Goal: Transaction & Acquisition: Book appointment/travel/reservation

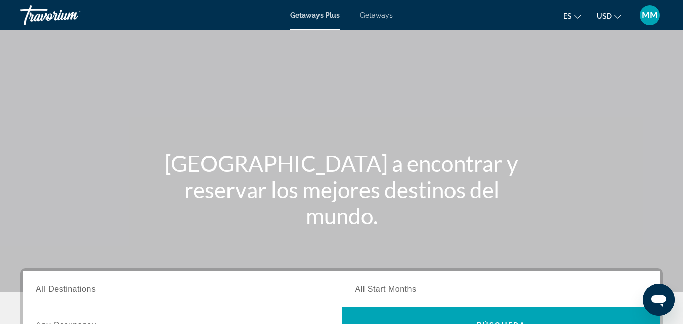
scroll to position [9, 0]
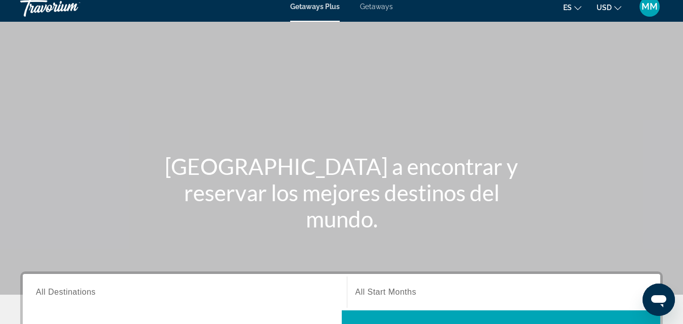
click at [578, 7] on icon "Change language" at bounding box center [577, 8] width 7 height 7
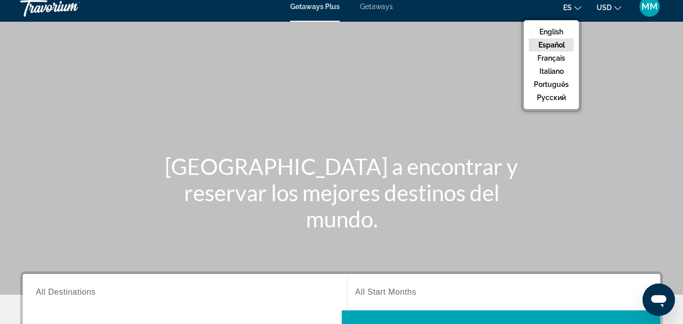
click at [554, 46] on button "Español" at bounding box center [551, 44] width 45 height 13
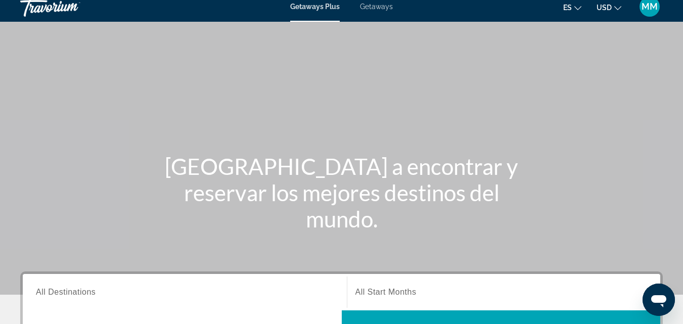
click at [616, 8] on icon "Change currency" at bounding box center [617, 8] width 7 height 7
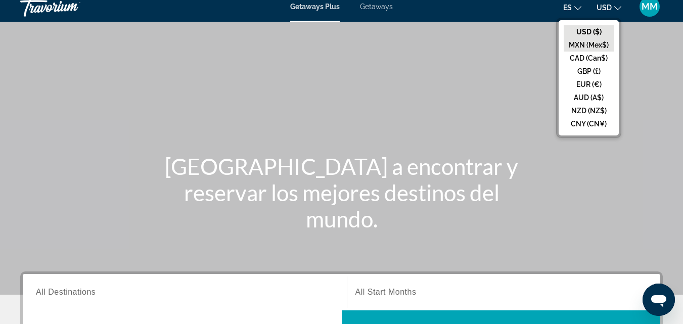
click at [582, 42] on button "MXN (Mex$)" at bounding box center [589, 44] width 50 height 13
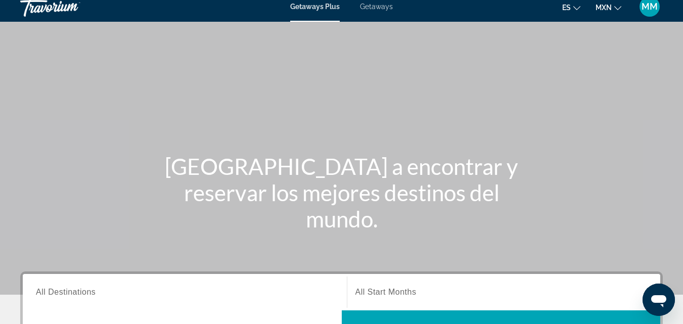
click at [568, 84] on div "Main content" at bounding box center [341, 142] width 683 height 303
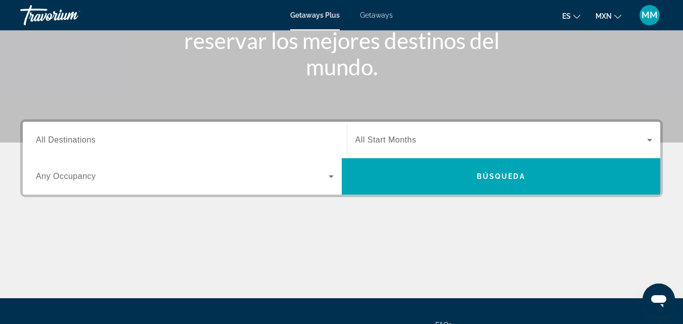
scroll to position [159, 0]
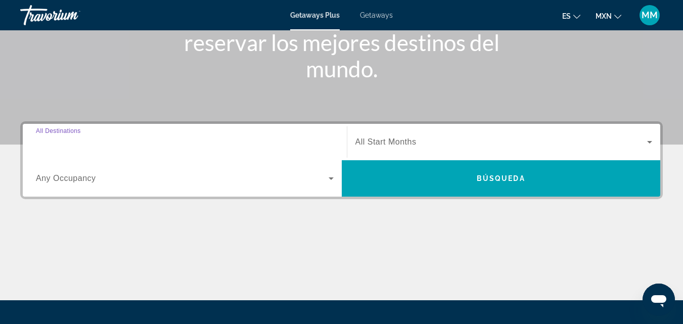
click at [74, 147] on input "Destination All Destinations" at bounding box center [185, 143] width 298 height 12
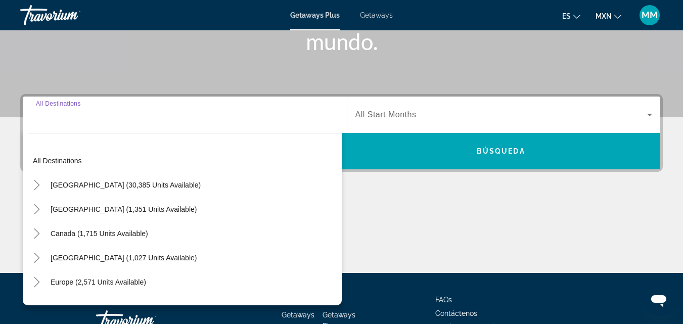
scroll to position [247, 0]
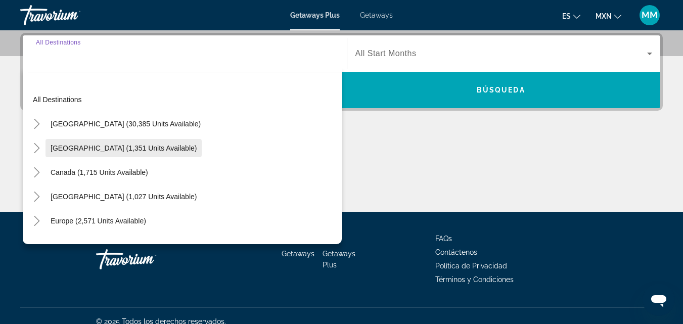
click at [65, 146] on span "[GEOGRAPHIC_DATA] (1,351 units available)" at bounding box center [124, 148] width 146 height 8
type input "**********"
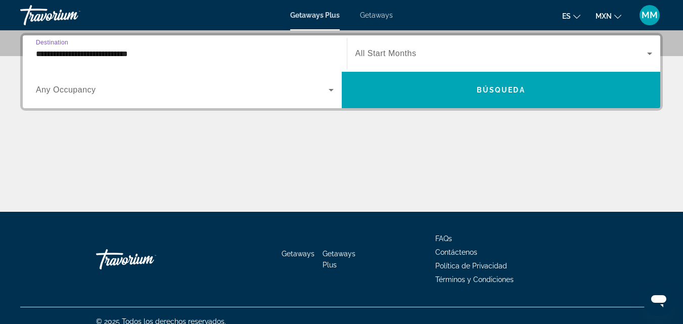
click at [645, 53] on icon "Search widget" at bounding box center [650, 54] width 12 height 12
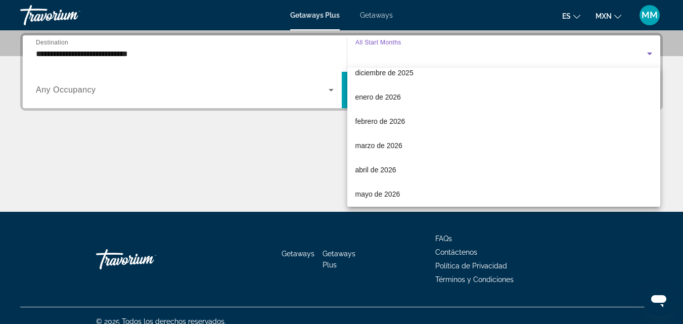
scroll to position [110, 0]
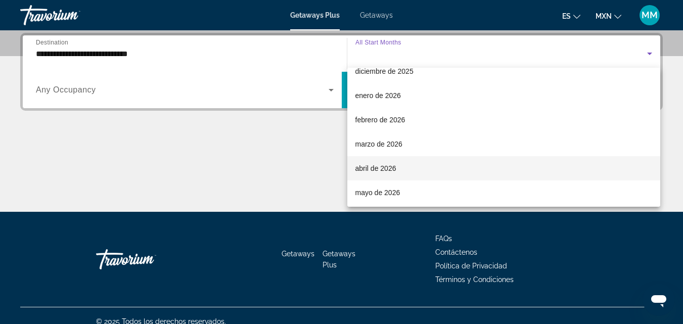
click at [379, 170] on span "abril de 2026" at bounding box center [375, 168] width 41 height 12
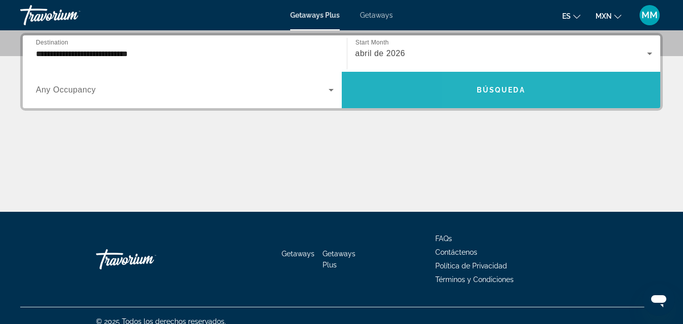
click at [487, 85] on span "Search widget" at bounding box center [501, 90] width 319 height 24
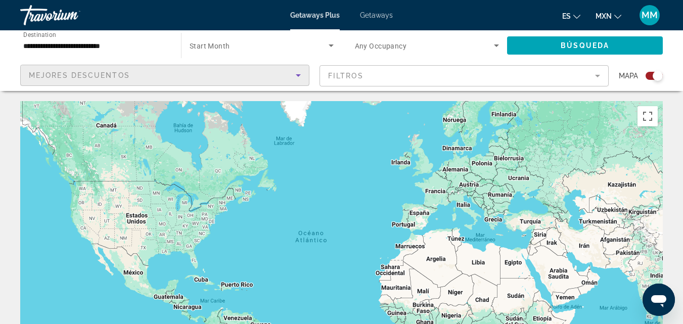
click at [66, 70] on div "Mejores descuentos" at bounding box center [162, 75] width 267 height 12
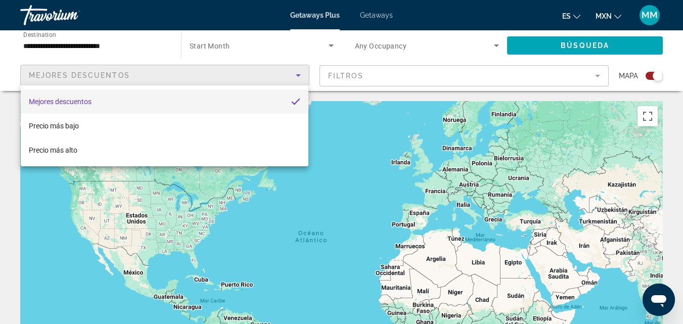
click at [368, 74] on div at bounding box center [341, 162] width 683 height 324
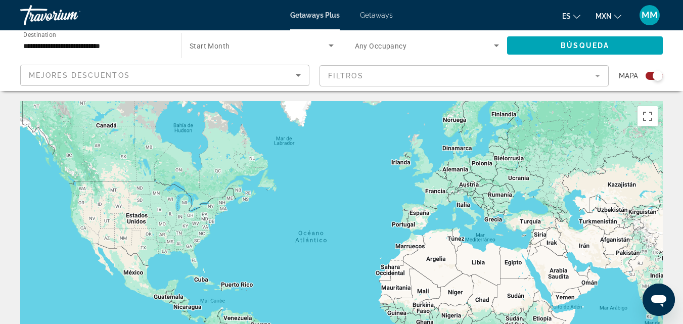
click at [359, 75] on mat-form-field "Filtros" at bounding box center [464, 75] width 289 height 21
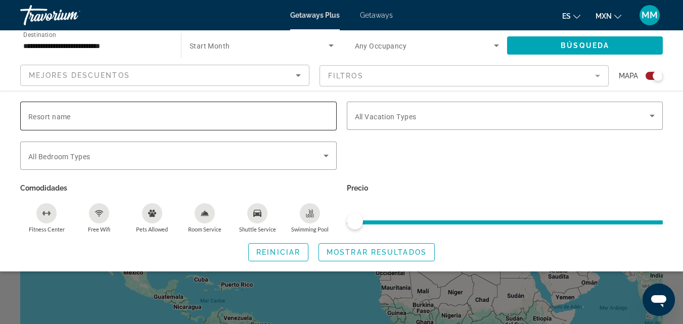
click at [68, 115] on span "Resort name" at bounding box center [49, 117] width 42 height 8
click at [68, 115] on input "Resort name" at bounding box center [178, 116] width 300 height 12
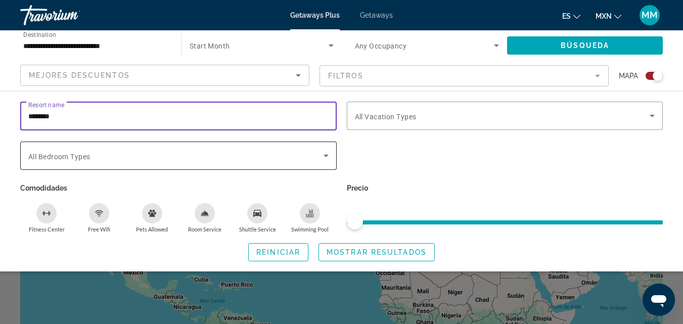
type input "********"
click at [319, 158] on div "Search widget" at bounding box center [178, 156] width 300 height 12
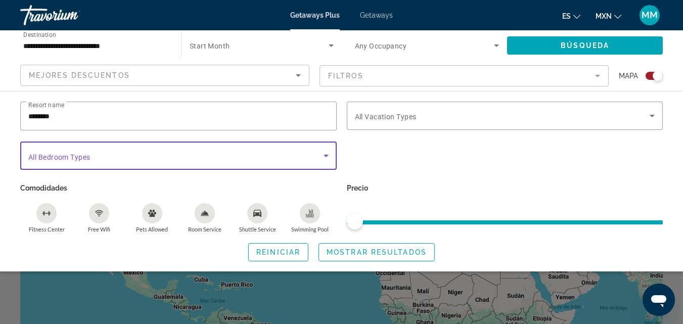
click at [322, 154] on icon "Search widget" at bounding box center [326, 156] width 12 height 12
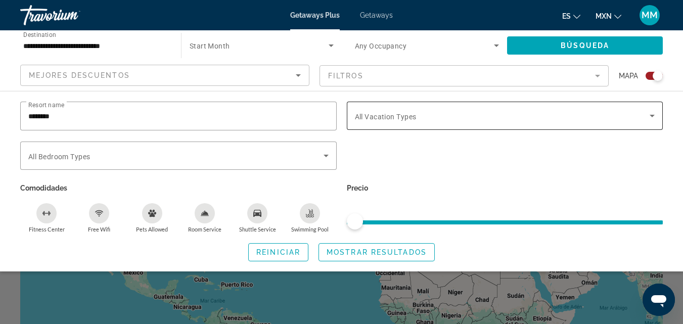
click at [463, 124] on div "Search widget" at bounding box center [505, 116] width 300 height 28
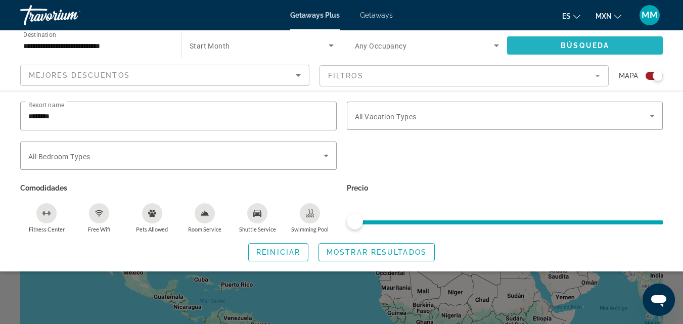
click at [561, 43] on span "Search widget" at bounding box center [585, 45] width 156 height 24
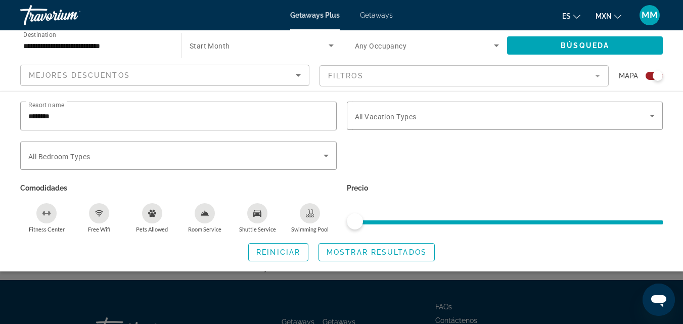
scroll to position [157, 0]
click at [357, 255] on span "Mostrar resultados" at bounding box center [377, 252] width 100 height 8
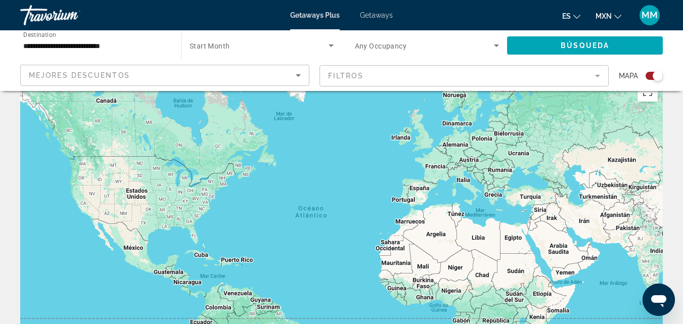
scroll to position [0, 0]
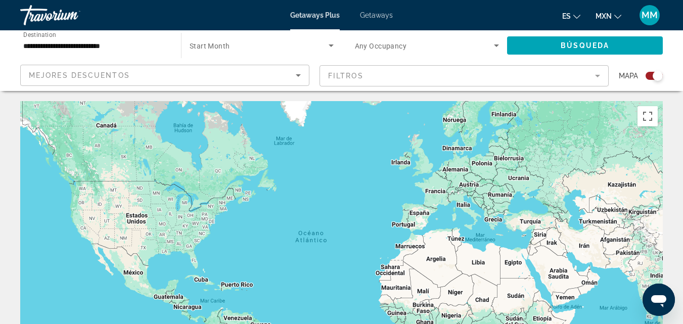
click at [377, 17] on span "Getaways" at bounding box center [376, 15] width 33 height 8
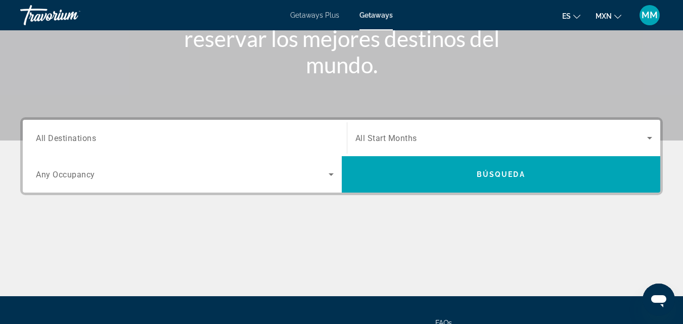
scroll to position [162, 0]
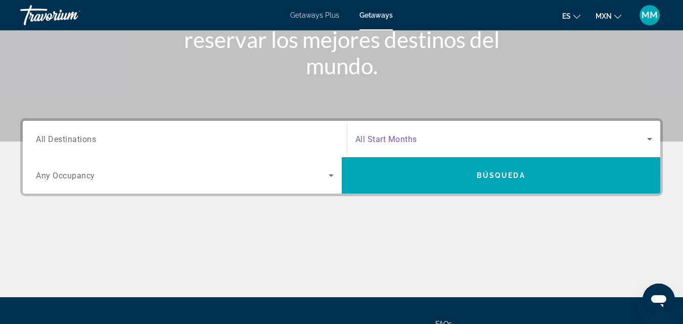
click at [650, 138] on icon "Search widget" at bounding box center [650, 139] width 12 height 12
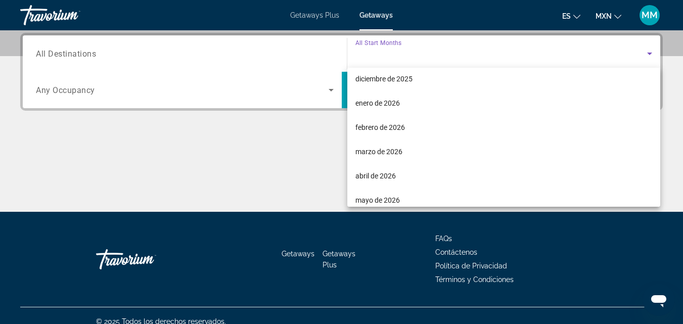
scroll to position [108, 0]
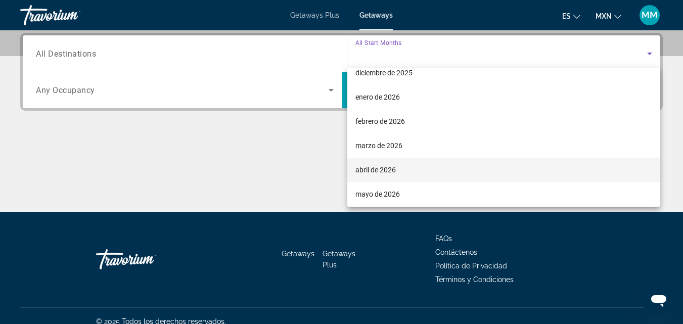
click at [381, 164] on span "abril de 2026" at bounding box center [375, 170] width 40 height 12
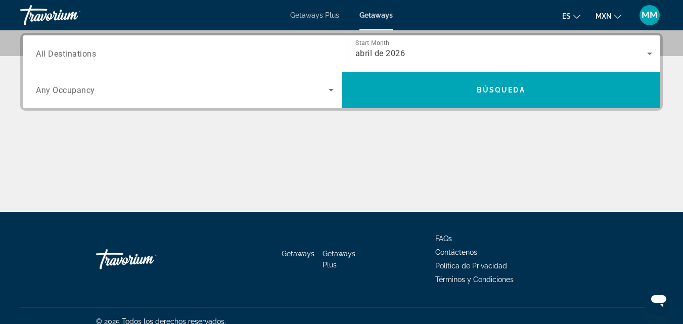
click at [66, 55] on span "All Destinations" at bounding box center [66, 54] width 60 height 10
click at [66, 55] on input "Destination All Destinations" at bounding box center [185, 54] width 298 height 12
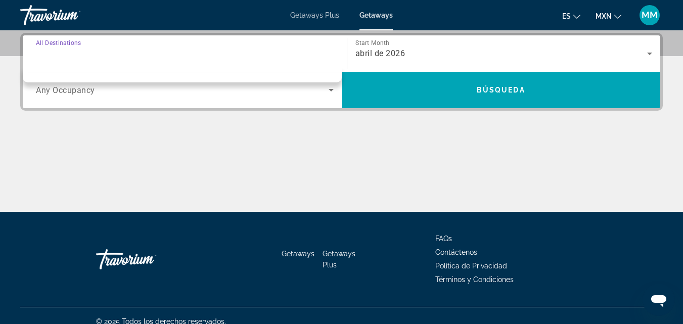
click at [64, 60] on div "Search widget" at bounding box center [185, 53] width 298 height 29
click at [62, 42] on div "Destination All Destinations" at bounding box center [185, 53] width 298 height 29
click at [53, 60] on div "Search widget" at bounding box center [185, 53] width 298 height 29
click at [74, 93] on span "Any Occupancy" at bounding box center [65, 90] width 59 height 10
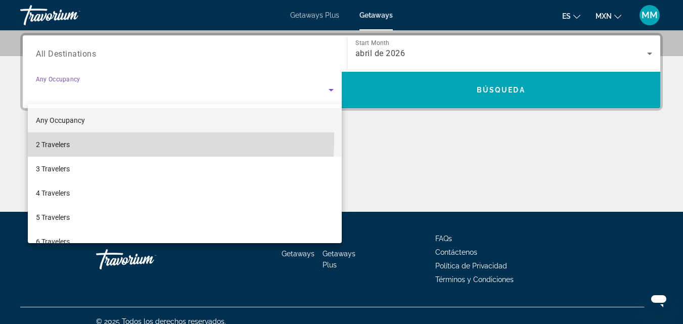
click at [60, 141] on span "2 Travelers" at bounding box center [53, 145] width 34 height 12
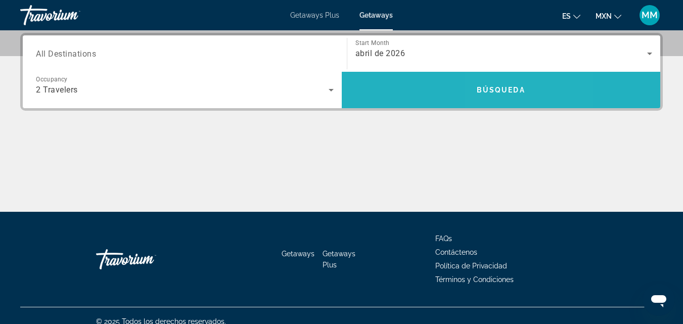
click at [499, 88] on span "Búsqueda" at bounding box center [501, 90] width 49 height 8
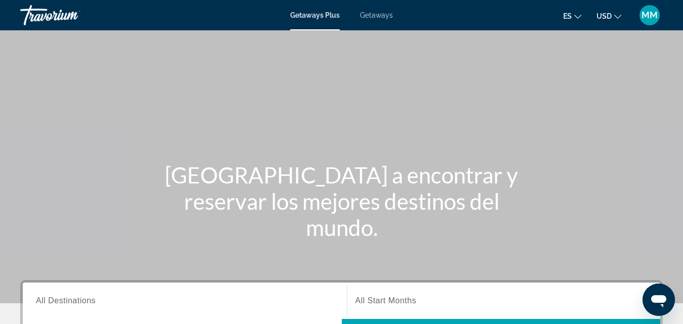
click at [576, 16] on icon "Change language" at bounding box center [577, 17] width 7 height 4
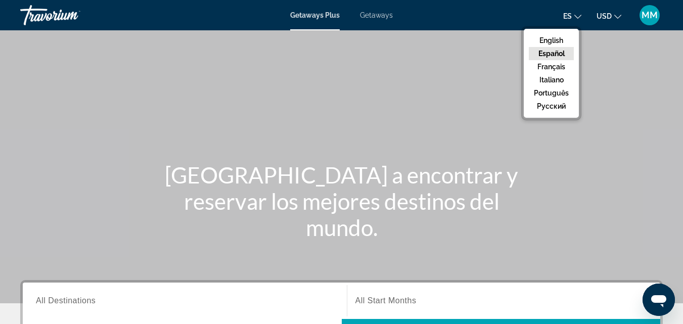
click at [556, 51] on button "Español" at bounding box center [551, 53] width 45 height 13
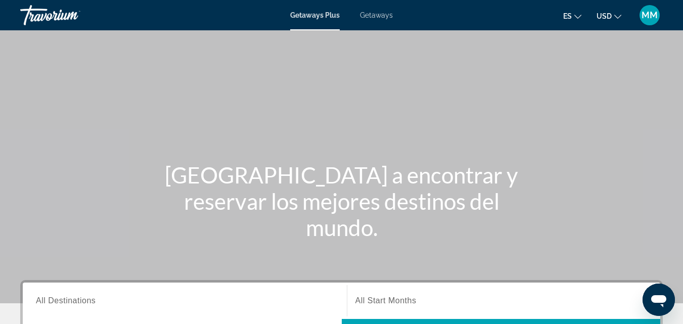
click at [618, 16] on icon "Change currency" at bounding box center [617, 16] width 7 height 7
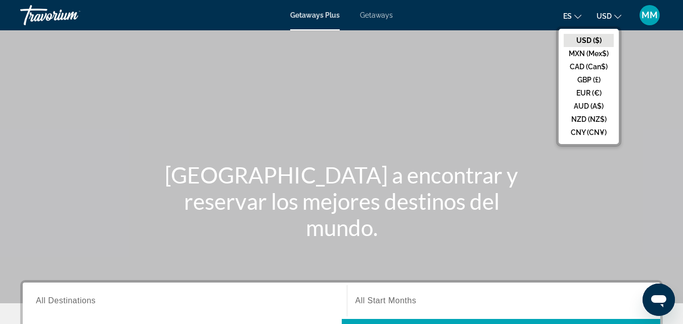
click at [584, 55] on button "MXN (Mex$)" at bounding box center [589, 53] width 50 height 13
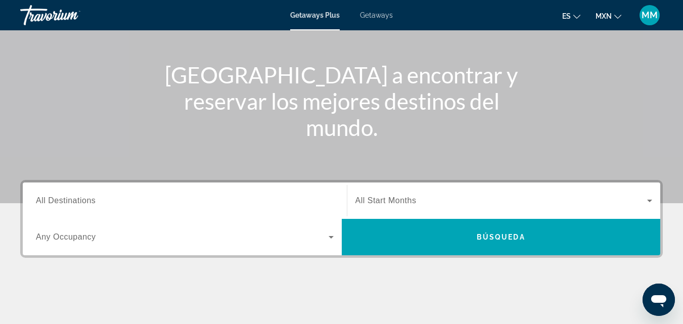
scroll to position [98, 0]
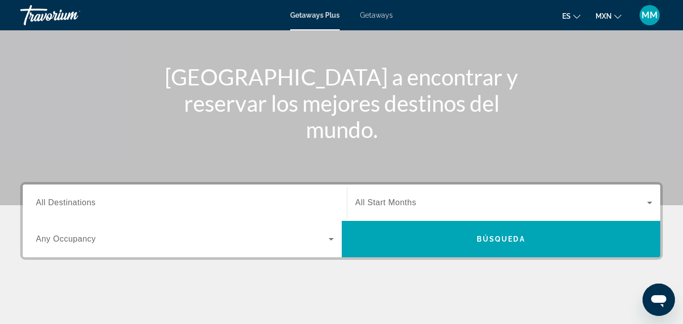
click at [78, 205] on span "All Destinations" at bounding box center [66, 202] width 60 height 9
click at [78, 205] on input "Destination All Destinations" at bounding box center [185, 203] width 298 height 12
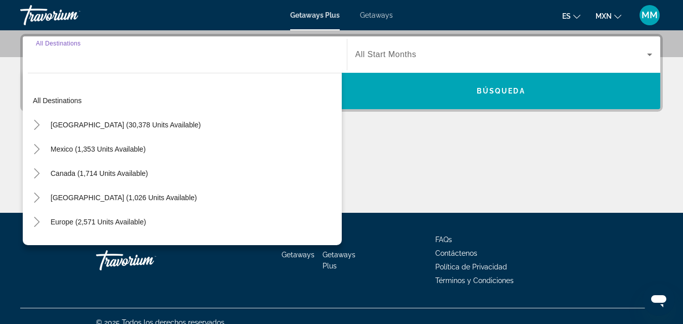
scroll to position [247, 0]
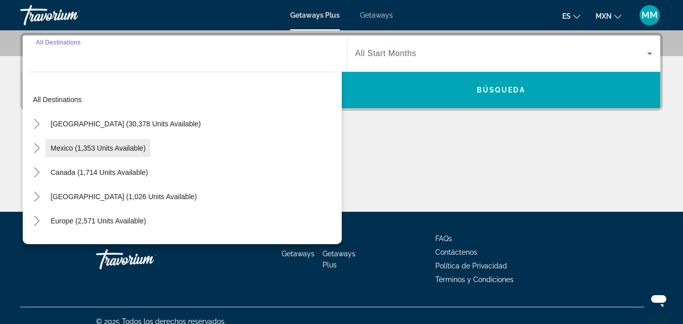
click at [62, 149] on span "Mexico (1,353 units available)" at bounding box center [98, 148] width 95 height 8
type input "**********"
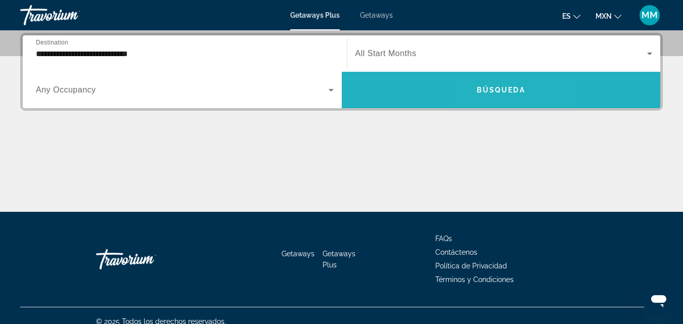
click at [492, 87] on span "Búsqueda" at bounding box center [501, 90] width 49 height 8
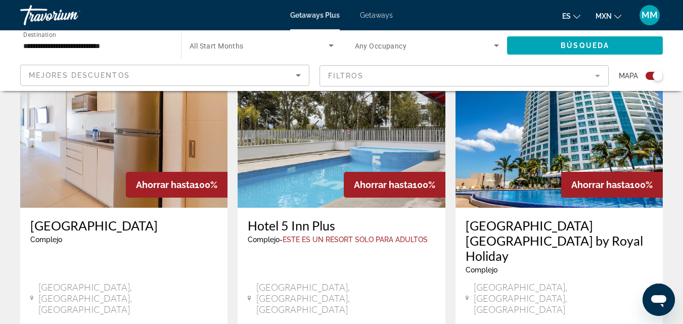
scroll to position [779, 0]
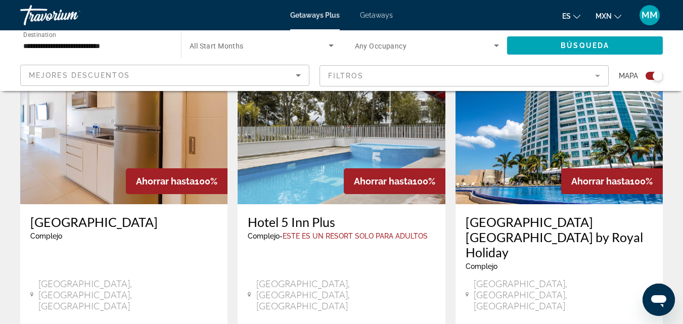
click at [535, 143] on img "Main content" at bounding box center [559, 123] width 207 height 162
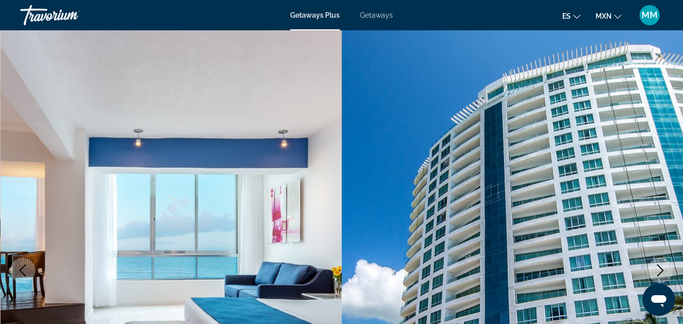
click at [368, 17] on span "Getaways" at bounding box center [376, 15] width 33 height 8
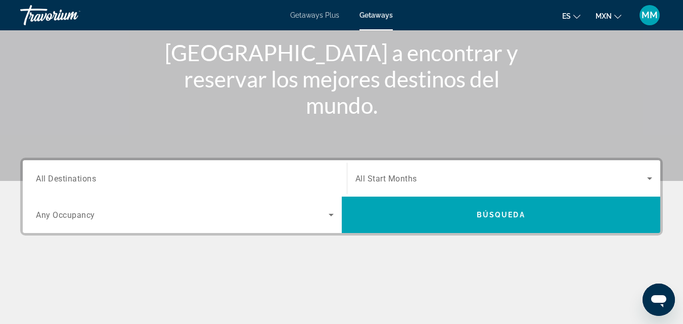
scroll to position [127, 0]
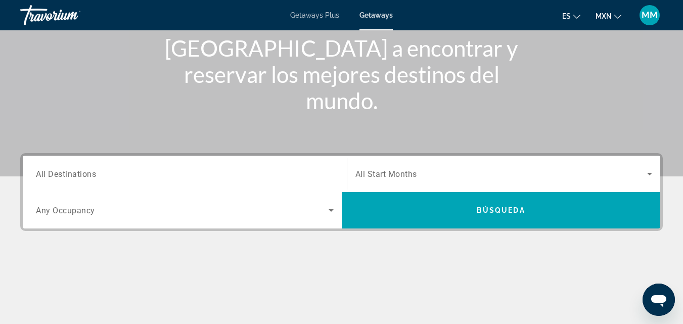
click at [254, 176] on input "Destination All Destinations" at bounding box center [185, 174] width 298 height 12
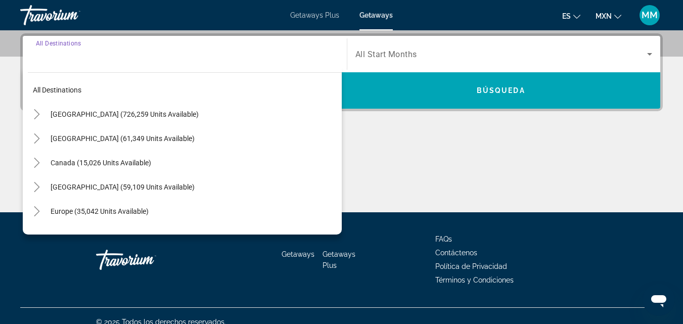
click at [296, 211] on span "Search widget" at bounding box center [194, 211] width 296 height 24
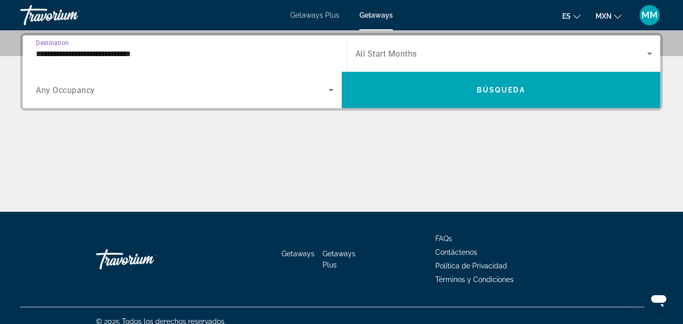
click at [299, 58] on input "**********" at bounding box center [185, 54] width 298 height 12
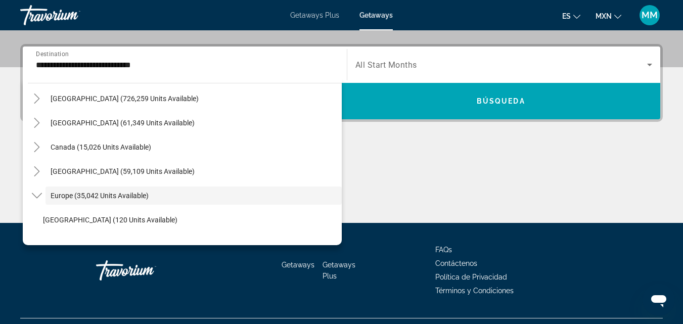
scroll to position [23, 0]
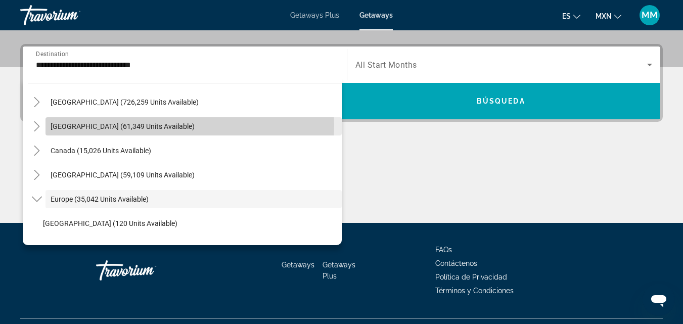
click at [122, 125] on span "Mexico (61,349 units available)" at bounding box center [123, 126] width 144 height 8
type input "**********"
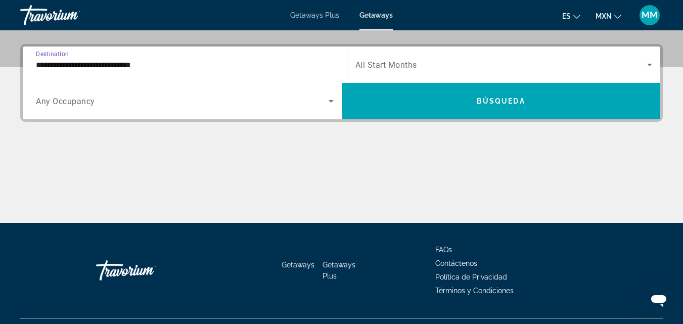
scroll to position [247, 0]
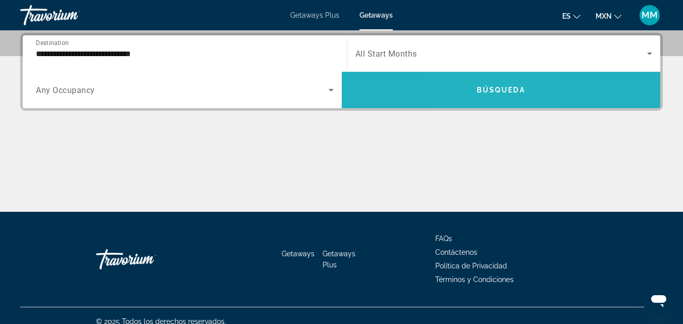
click at [481, 86] on span "Búsqueda" at bounding box center [501, 90] width 49 height 8
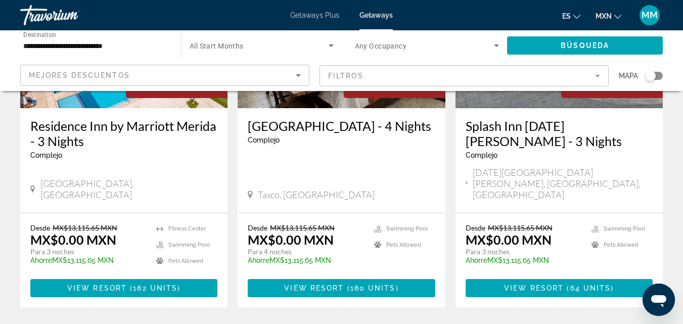
scroll to position [1286, 0]
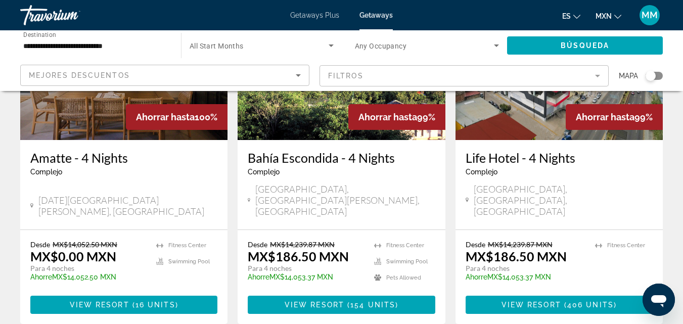
scroll to position [1313, 0]
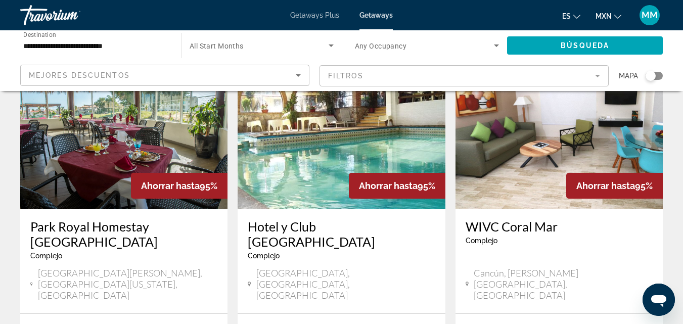
scroll to position [1227, 0]
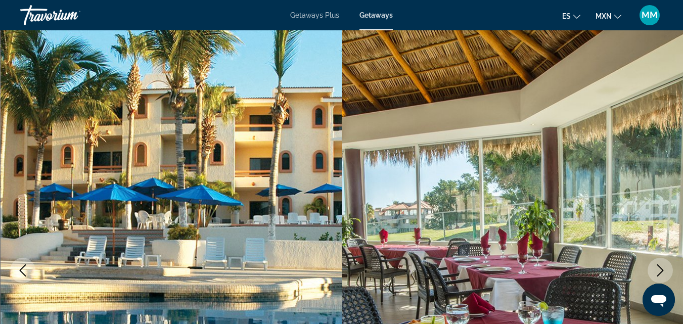
click at [566, 199] on img "Main content" at bounding box center [513, 270] width 342 height 480
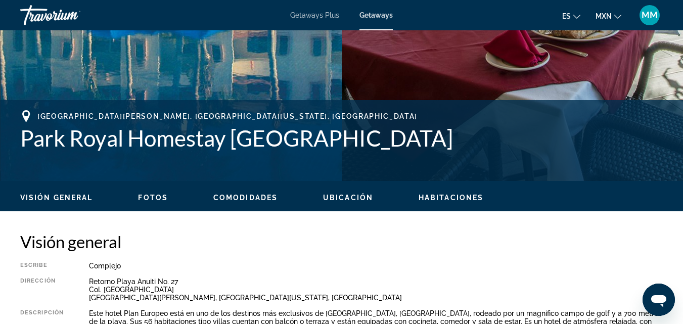
scroll to position [569, 0]
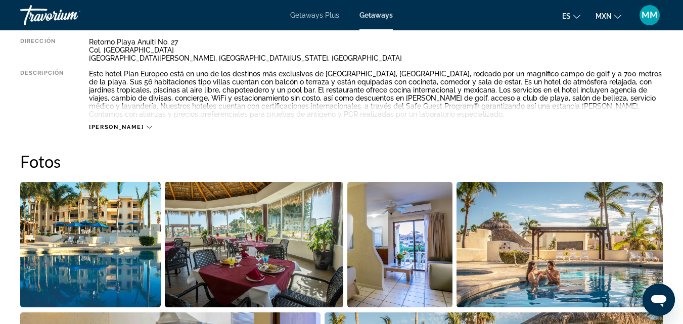
click at [112, 127] on span "Lee mas" at bounding box center [116, 127] width 55 height 7
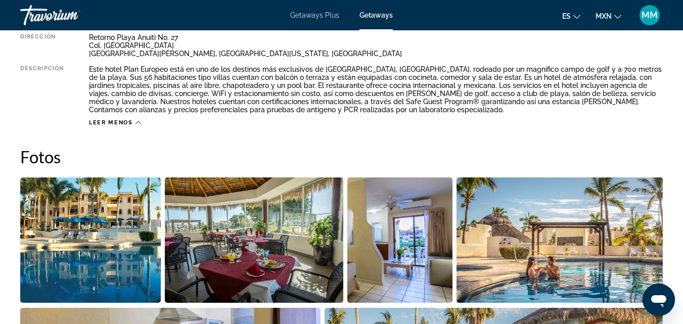
scroll to position [182, 0]
